Goal: Task Accomplishment & Management: Use online tool/utility

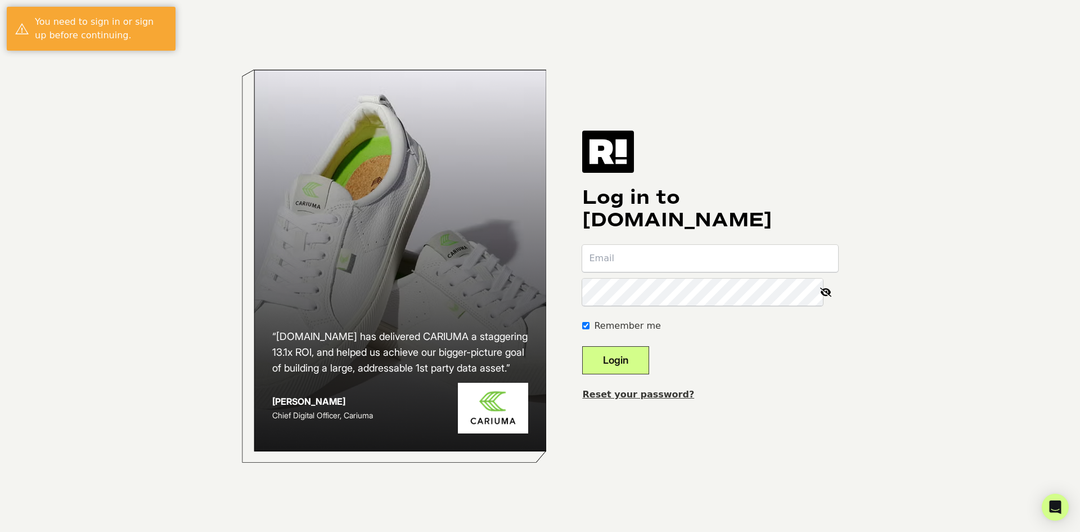
type input "retention@myamazonguy.com"
type input "[EMAIL_ADDRESS][DOMAIN_NAME]"
click at [644, 363] on button "Login" at bounding box center [615, 360] width 67 height 28
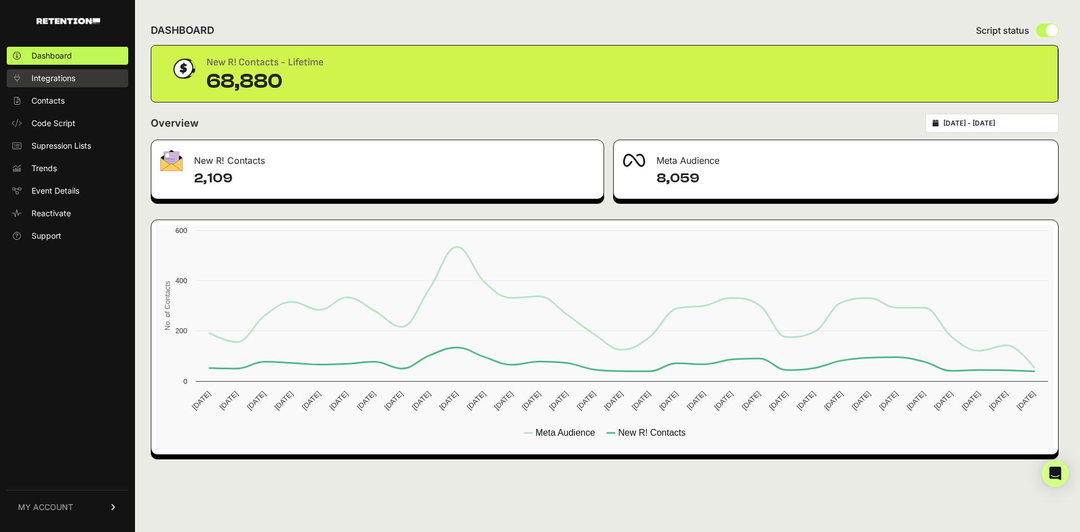
drag, startPoint x: 56, startPoint y: 80, endPoint x: 60, endPoint y: 74, distance: 7.3
click at [56, 79] on span "Integrations" at bounding box center [54, 78] width 44 height 11
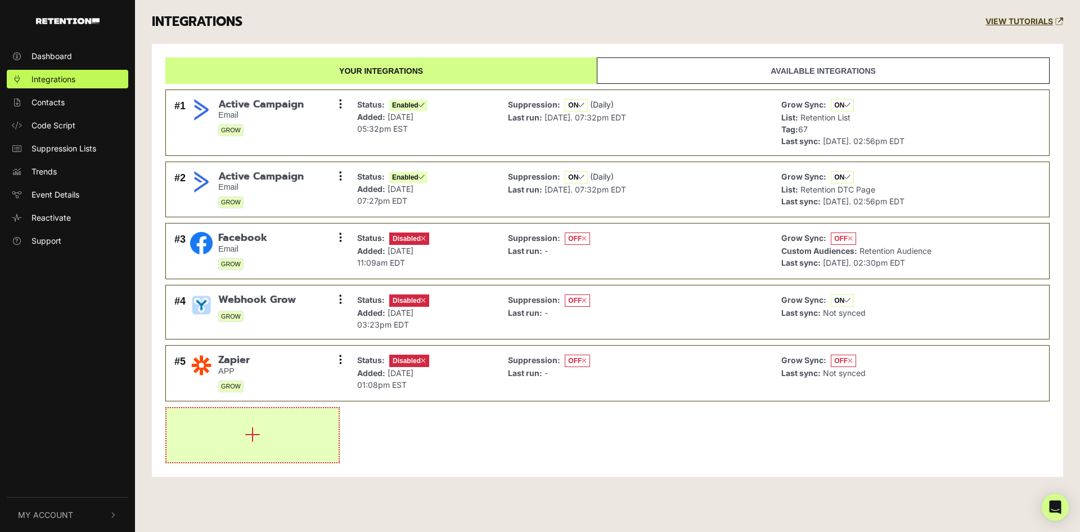
click at [238, 456] on button "button" at bounding box center [253, 435] width 172 height 54
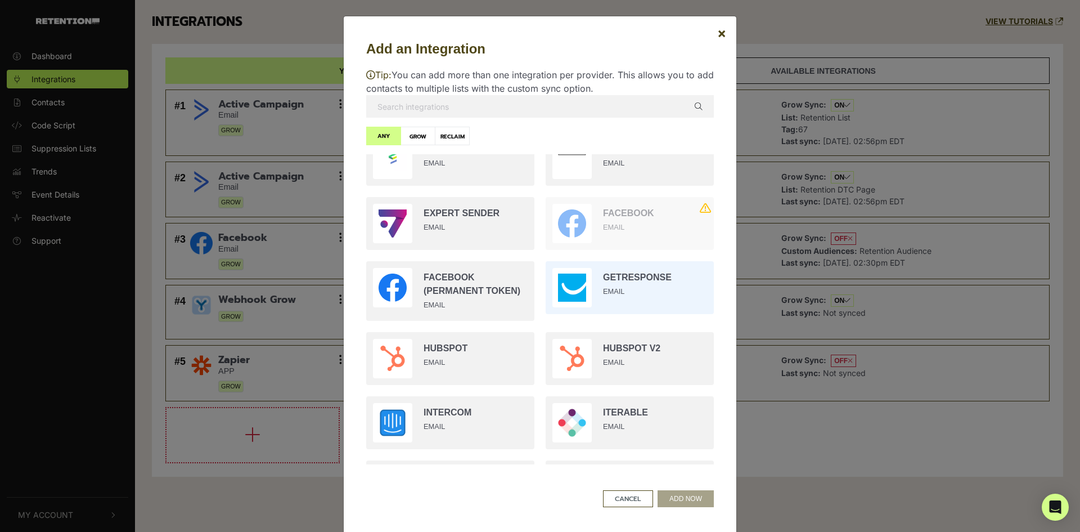
scroll to position [732, 0]
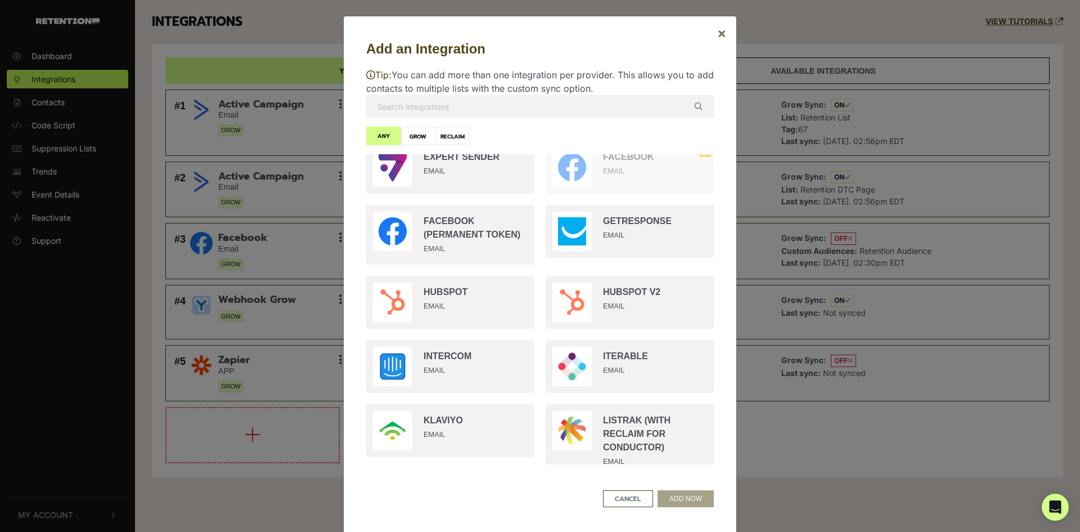
click at [719, 37] on span "×" at bounding box center [722, 33] width 9 height 16
